Goal: Check status: Check status

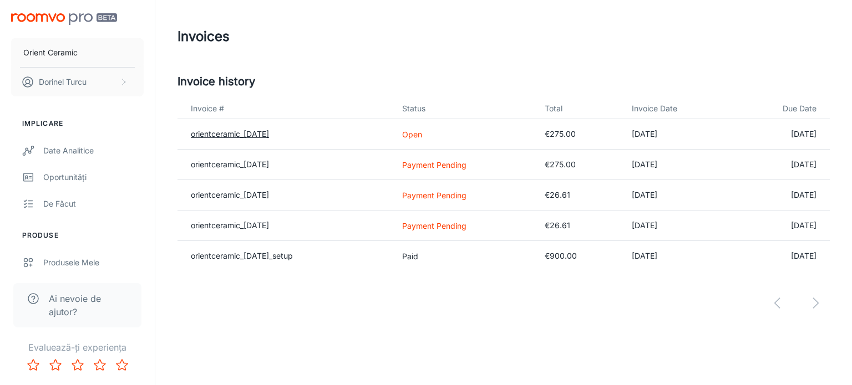
click at [244, 133] on link "orientceramic_[DATE]" at bounding box center [230, 133] width 78 height 9
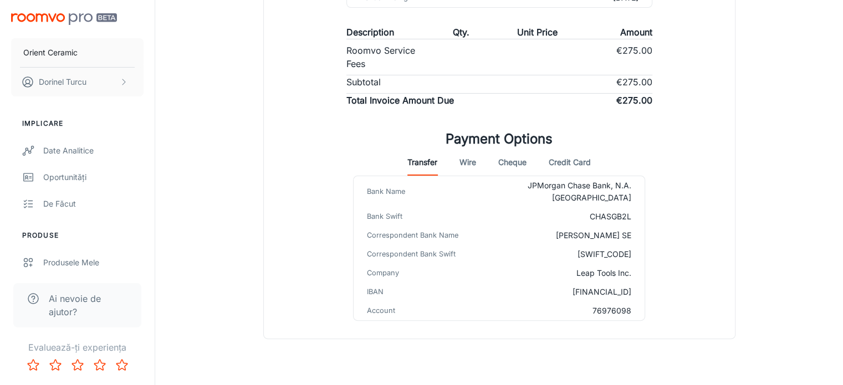
scroll to position [265, 0]
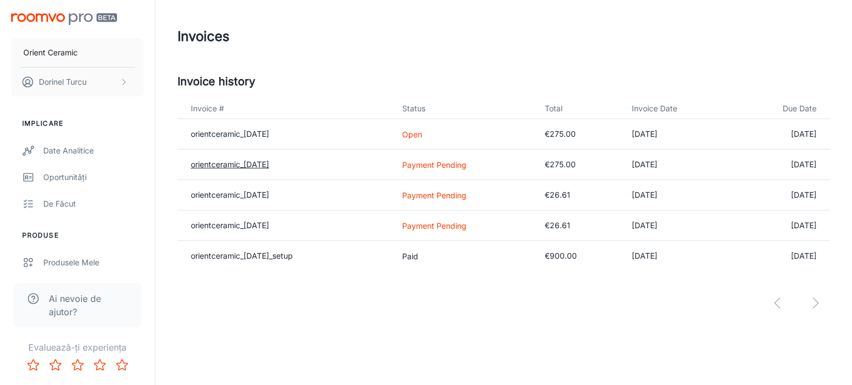
click at [242, 161] on link "orientceramic_[DATE]" at bounding box center [230, 164] width 78 height 9
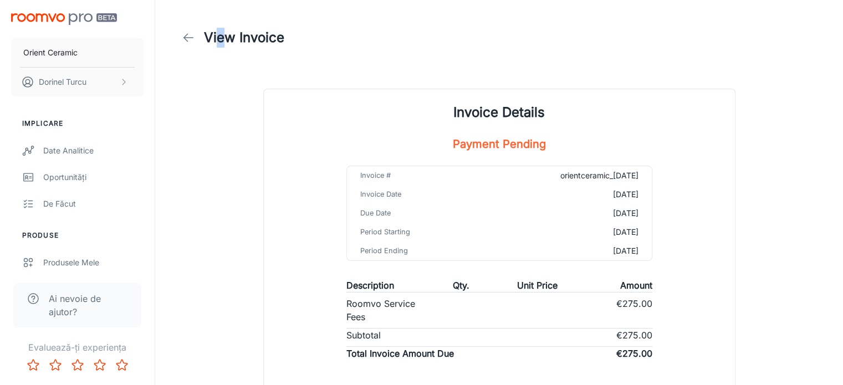
click at [221, 38] on h1 "View Invoice" at bounding box center [244, 38] width 80 height 20
click at [179, 42] on link at bounding box center [188, 38] width 22 height 22
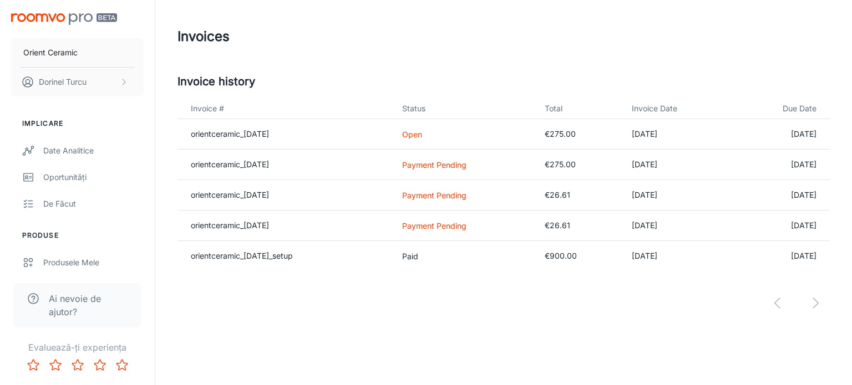
drag, startPoint x: 657, startPoint y: 160, endPoint x: 644, endPoint y: 161, distance: 13.3
click at [652, 161] on td "[DATE]" at bounding box center [678, 165] width 110 height 30
click at [555, 166] on td "€275.00" at bounding box center [579, 165] width 86 height 30
